Goal: Understand process/instructions: Learn how to perform a task or action

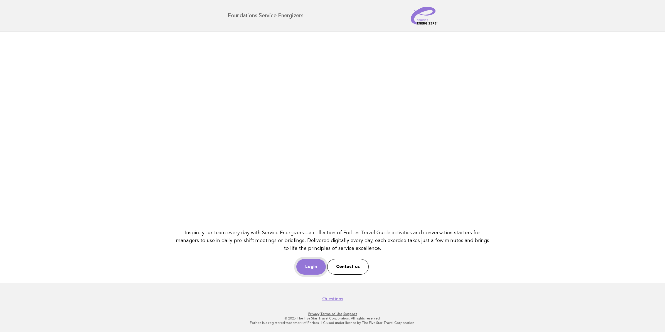
click at [309, 268] on link "Login" at bounding box center [310, 267] width 29 height 16
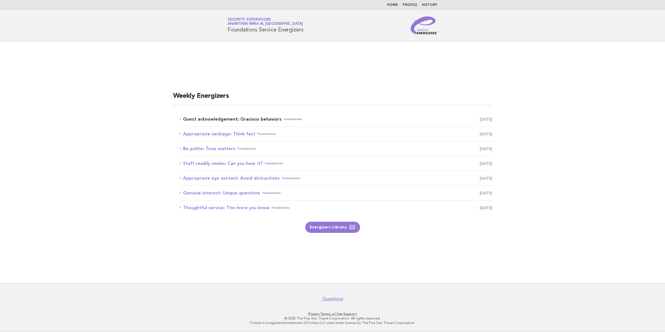
click at [261, 115] on link "Guest acknowledgement: Gracious behaviors Foundations September 18" at bounding box center [336, 119] width 312 height 8
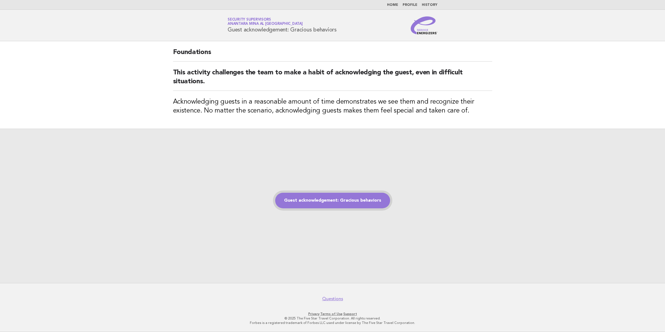
click at [340, 203] on link "Guest acknowledgement: Gracious behaviors" at bounding box center [332, 200] width 115 height 16
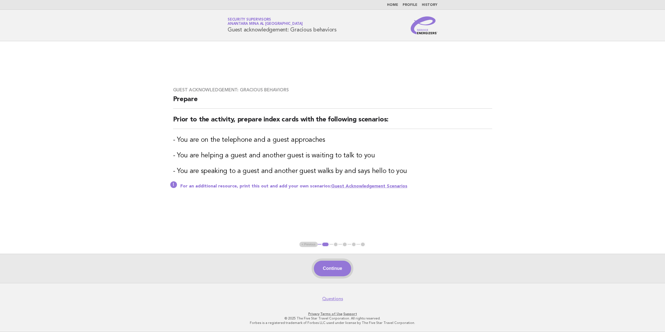
click at [334, 271] on button "Continue" at bounding box center [332, 268] width 37 height 16
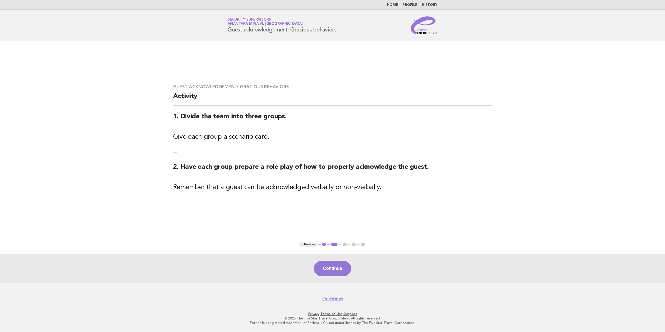
click at [334, 271] on button "Continue" at bounding box center [332, 268] width 37 height 16
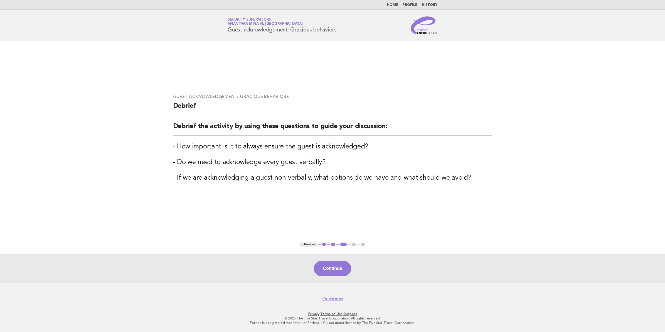
click at [334, 271] on button "Continue" at bounding box center [332, 268] width 37 height 16
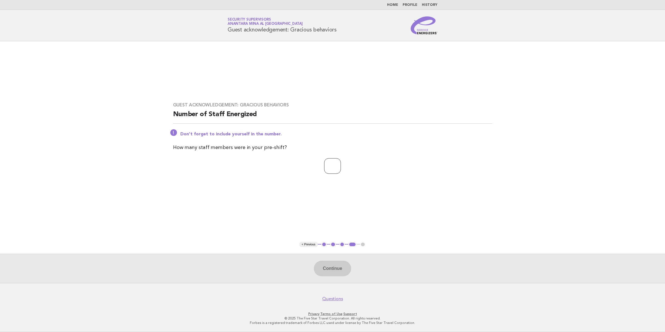
click at [334, 170] on input "number" at bounding box center [332, 166] width 17 height 16
type input "**"
click at [327, 268] on button "Continue" at bounding box center [332, 268] width 37 height 16
